Goal: Navigation & Orientation: Go to known website

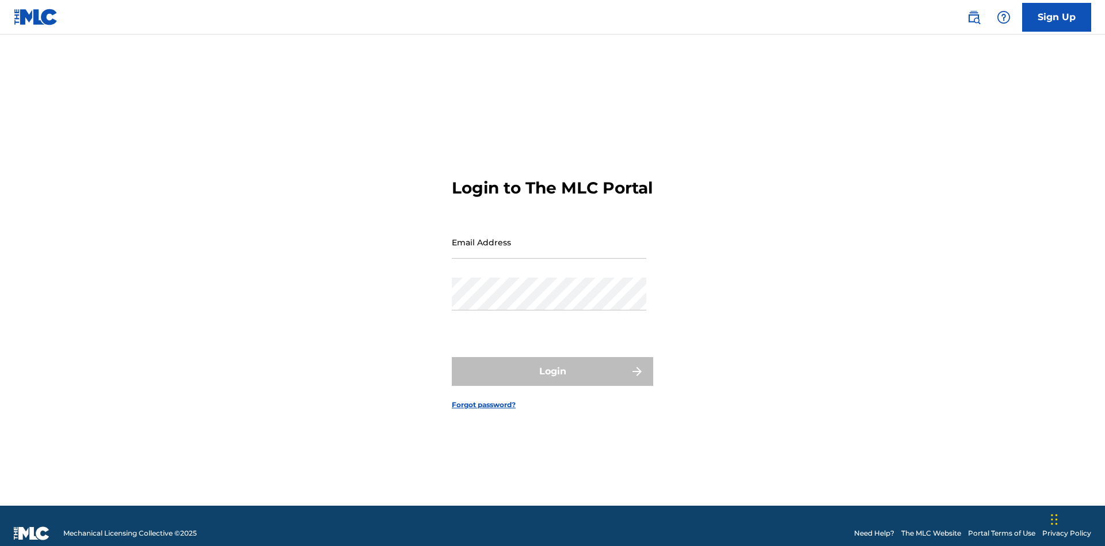
scroll to position [15, 0]
click at [549, 237] on input "Email Address" at bounding box center [549, 242] width 195 height 33
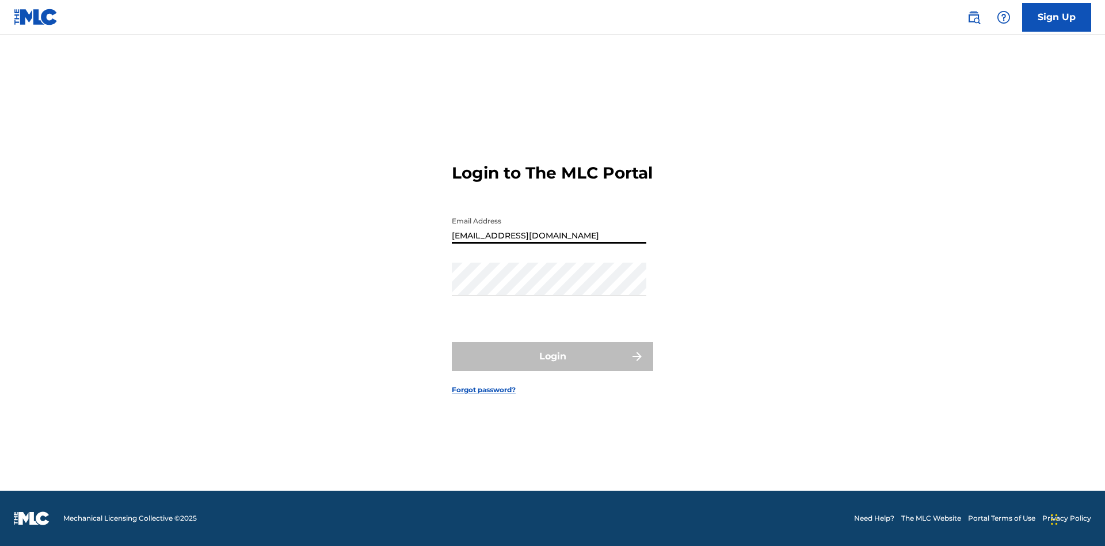
type input "[EMAIL_ADDRESS][DOMAIN_NAME]"
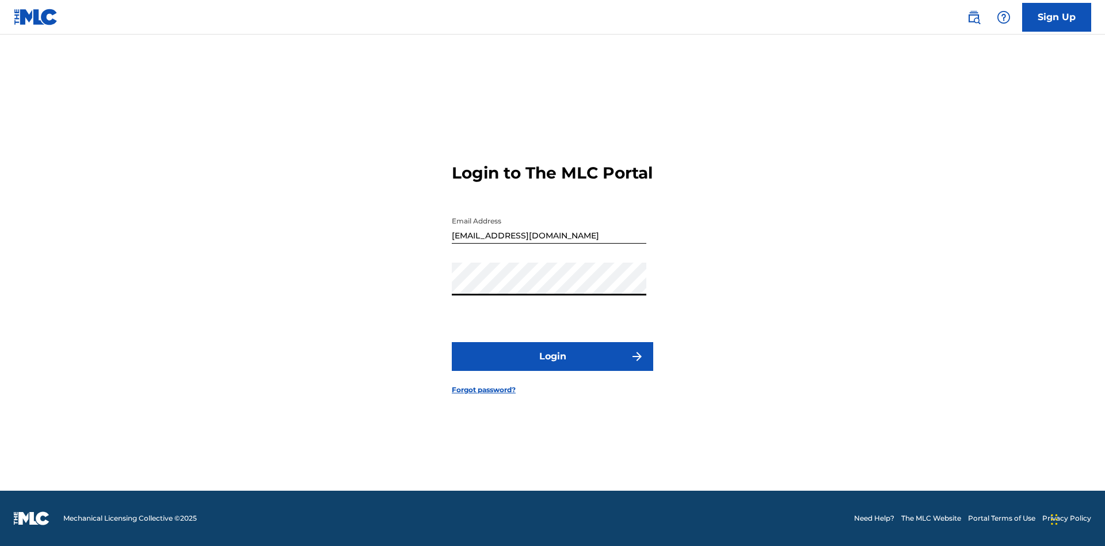
click at [553, 366] on button "Login" at bounding box center [553, 356] width 202 height 29
